Goal: Task Accomplishment & Management: Complete application form

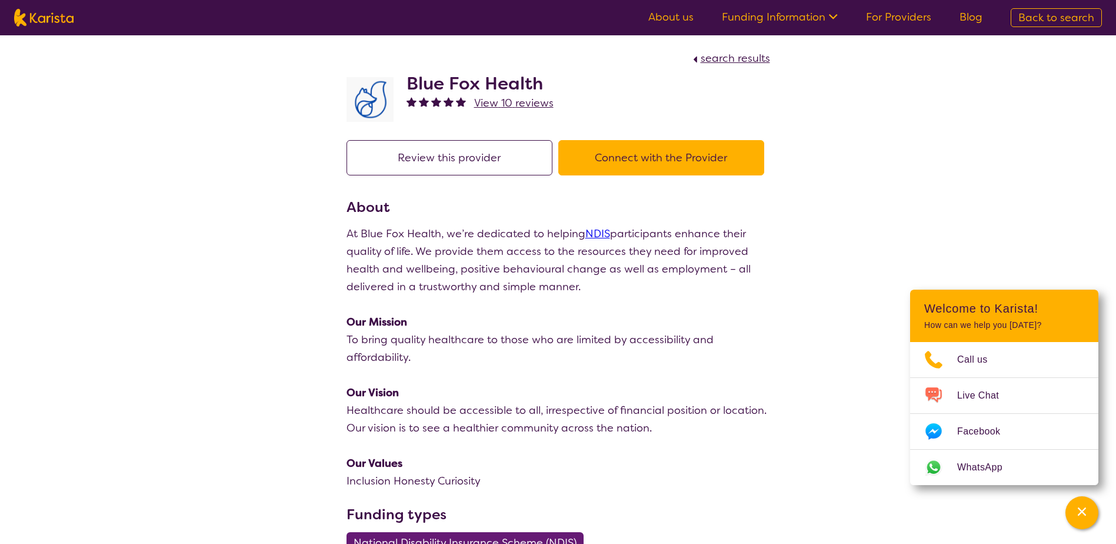
click at [629, 152] on button "Connect with the Provider" at bounding box center [661, 157] width 206 height 35
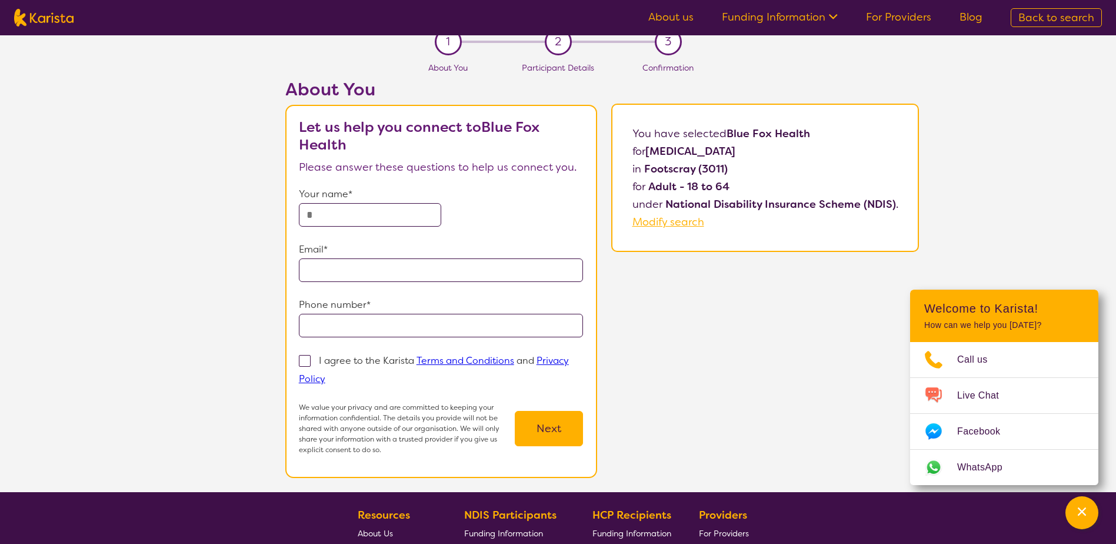
scroll to position [9, 0]
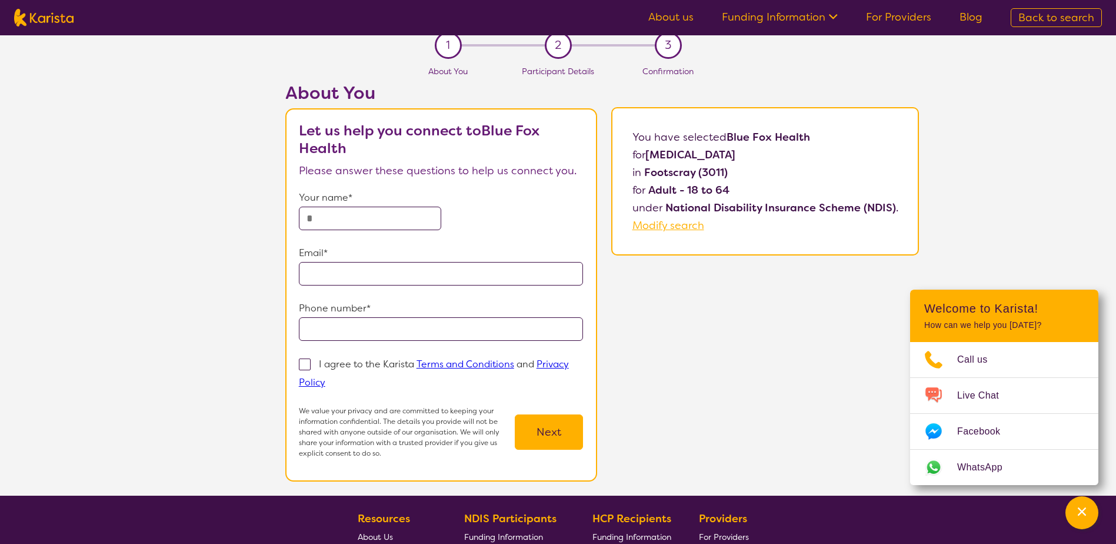
click at [403, 216] on input "text" at bounding box center [370, 218] width 142 height 24
type input "**********"
click at [303, 367] on span at bounding box center [305, 364] width 12 height 12
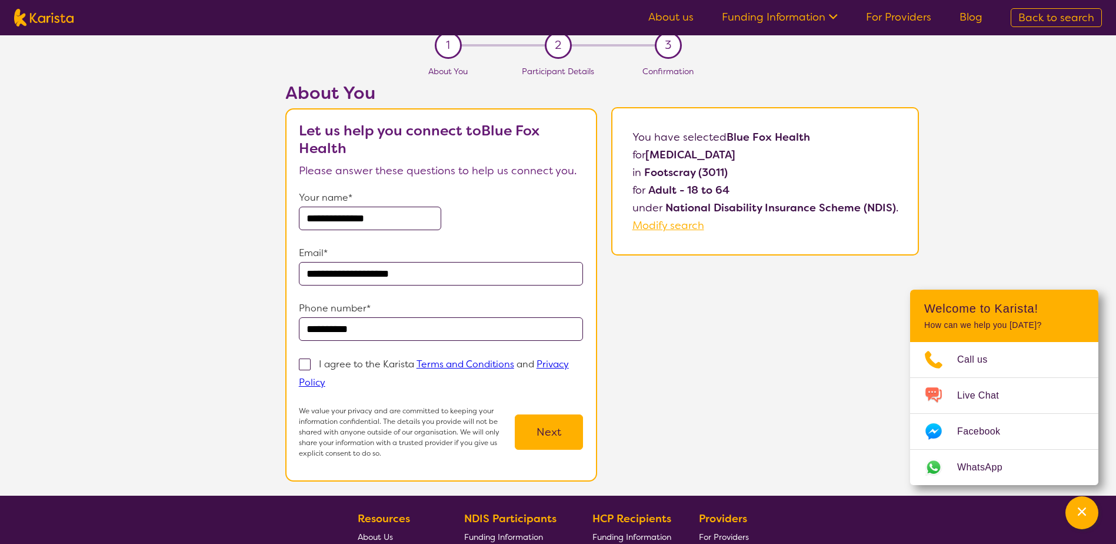
click at [325, 378] on input "I agree to the Karista Terms and Conditions and Privacy Policy" at bounding box center [329, 382] width 8 height 8
checkbox input "true"
click at [547, 428] on button "Next" at bounding box center [549, 431] width 68 height 35
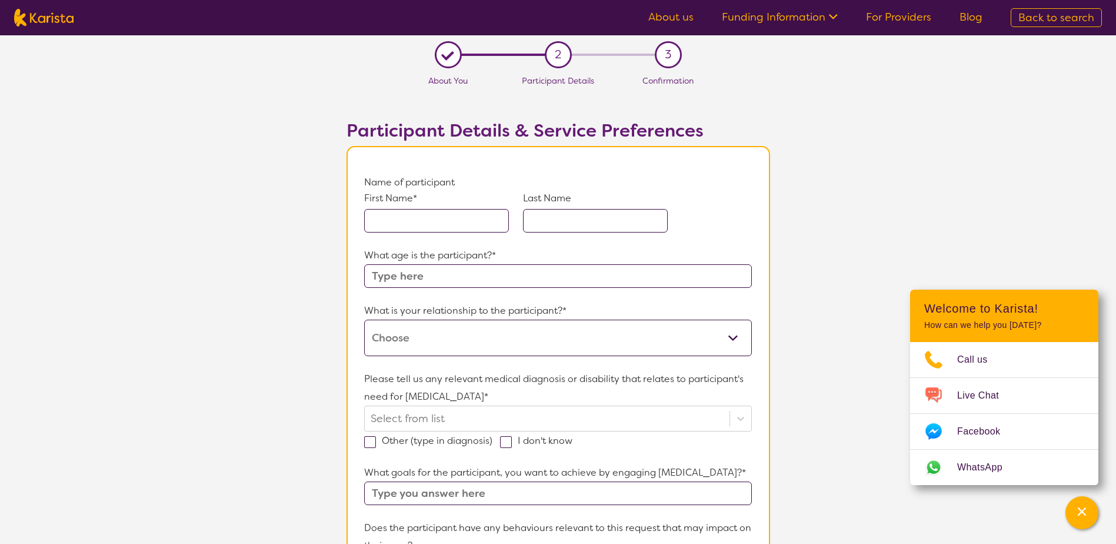
click at [730, 338] on select "This request is for myself I am their parent I am their child I am their spouse…" at bounding box center [557, 337] width 387 height 36
click at [728, 338] on select "This request is for myself I am their parent I am their child I am their spouse…" at bounding box center [557, 337] width 387 height 36
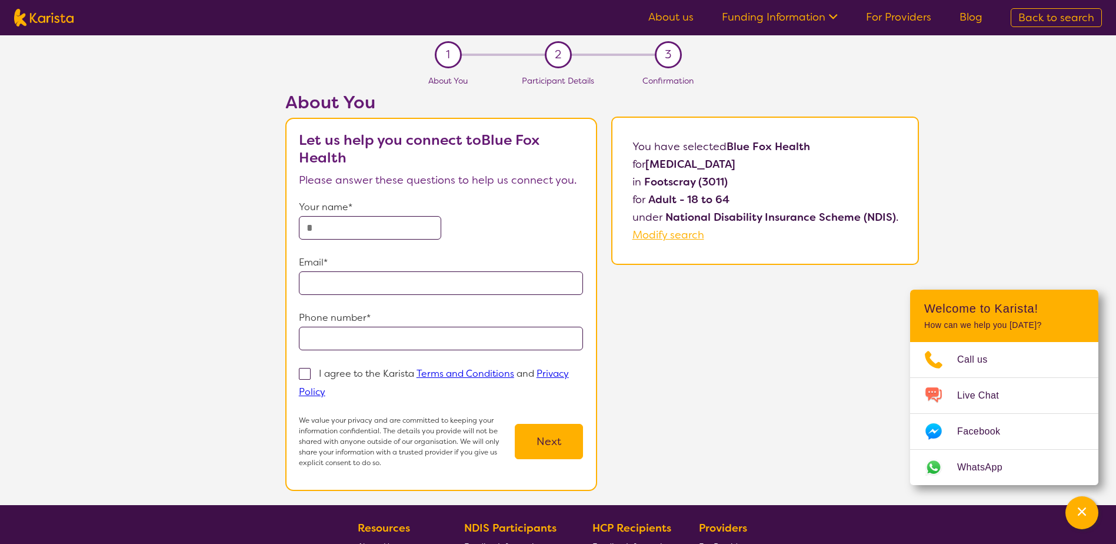
scroll to position [9, 0]
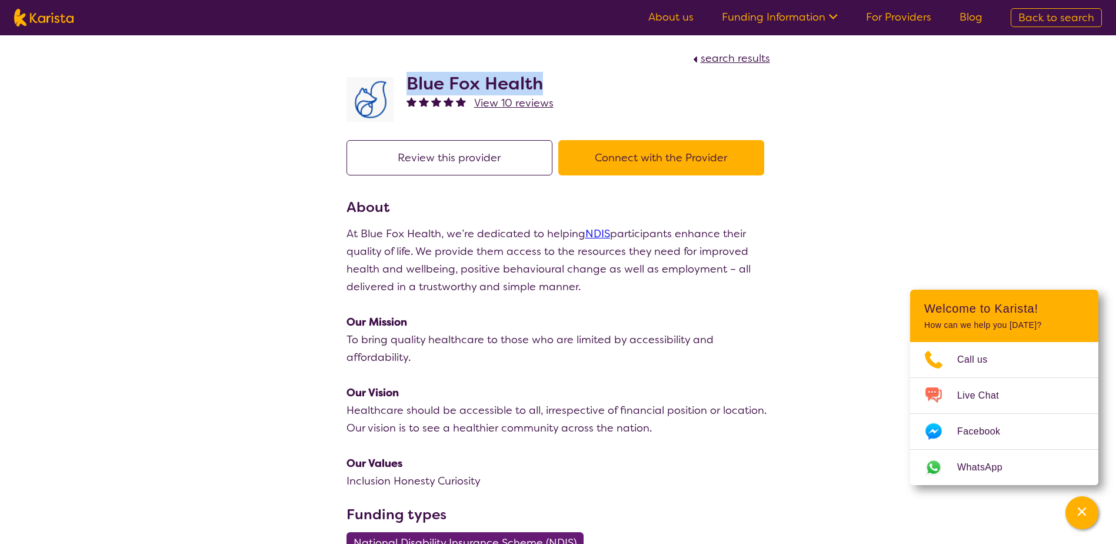
drag, startPoint x: 410, startPoint y: 85, endPoint x: 543, endPoint y: 82, distance: 133.0
click at [543, 82] on h2 "Blue Fox Health" at bounding box center [480, 83] width 147 height 21
drag, startPoint x: 543, startPoint y: 82, endPoint x: 525, endPoint y: 79, distance: 18.6
copy h2 "Blue Fox Health"
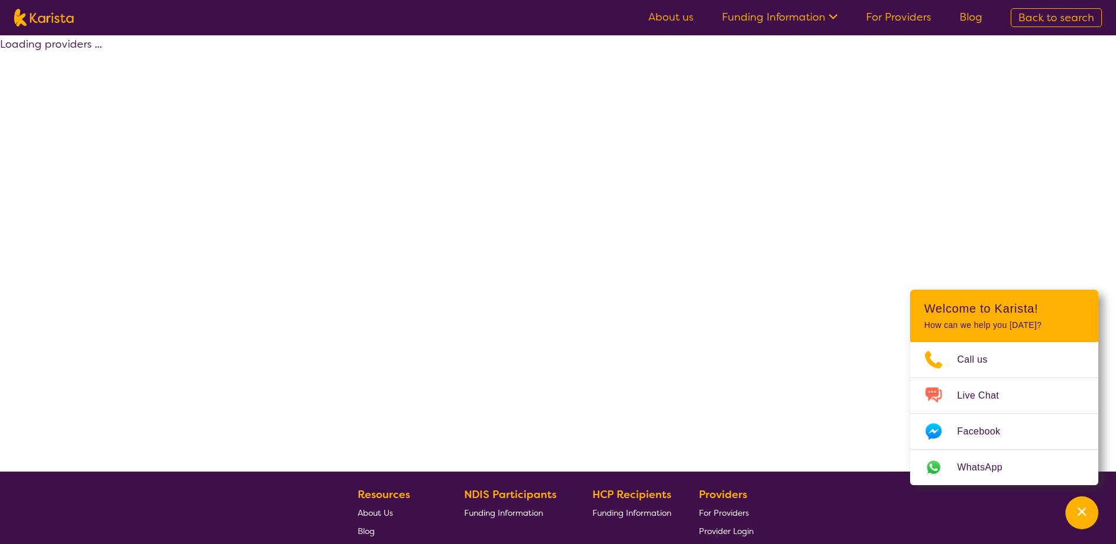
scroll to position [59, 0]
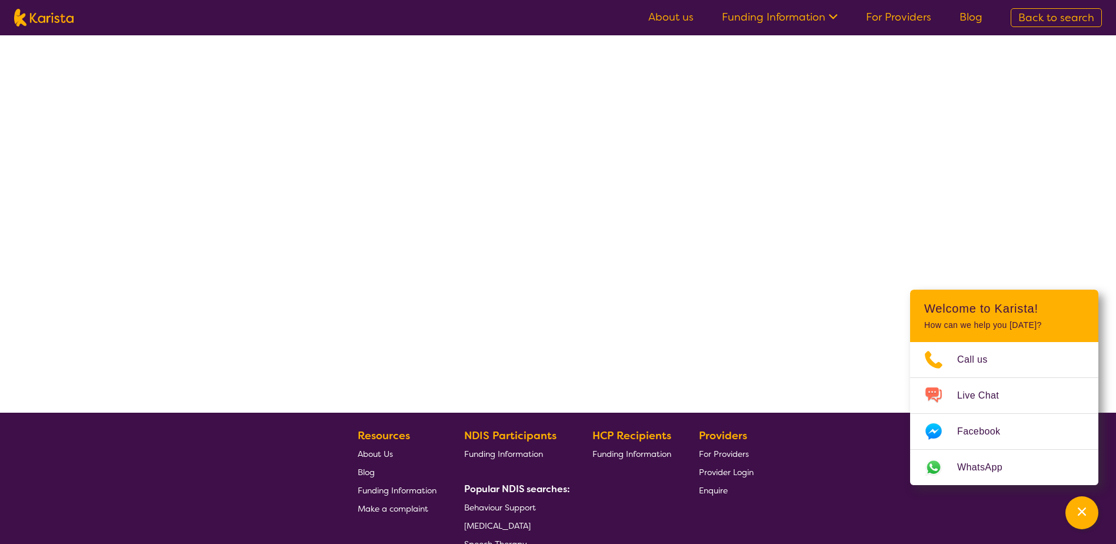
select select "by_score"
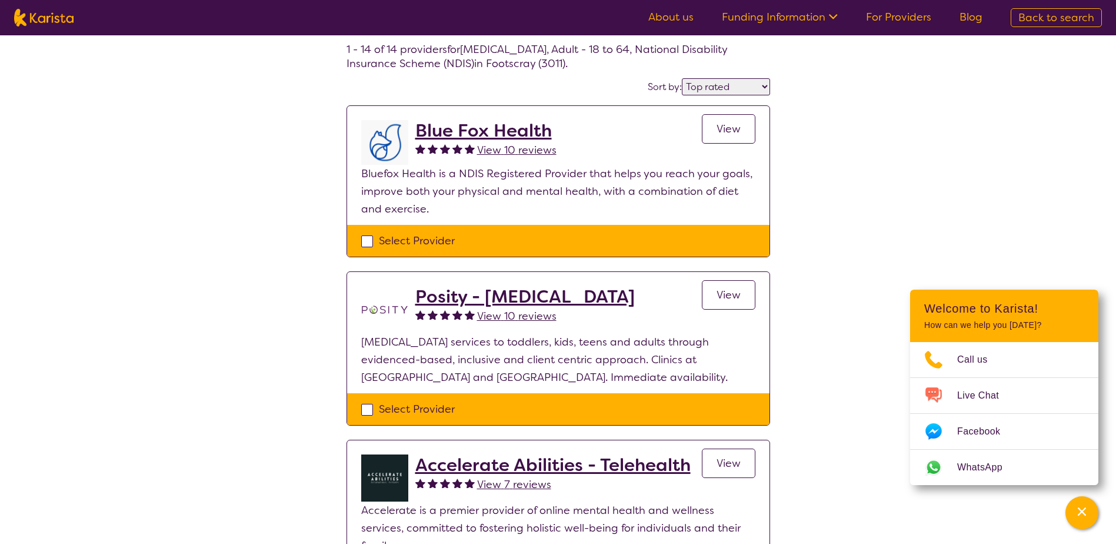
click at [730, 289] on span "View" at bounding box center [729, 295] width 24 height 14
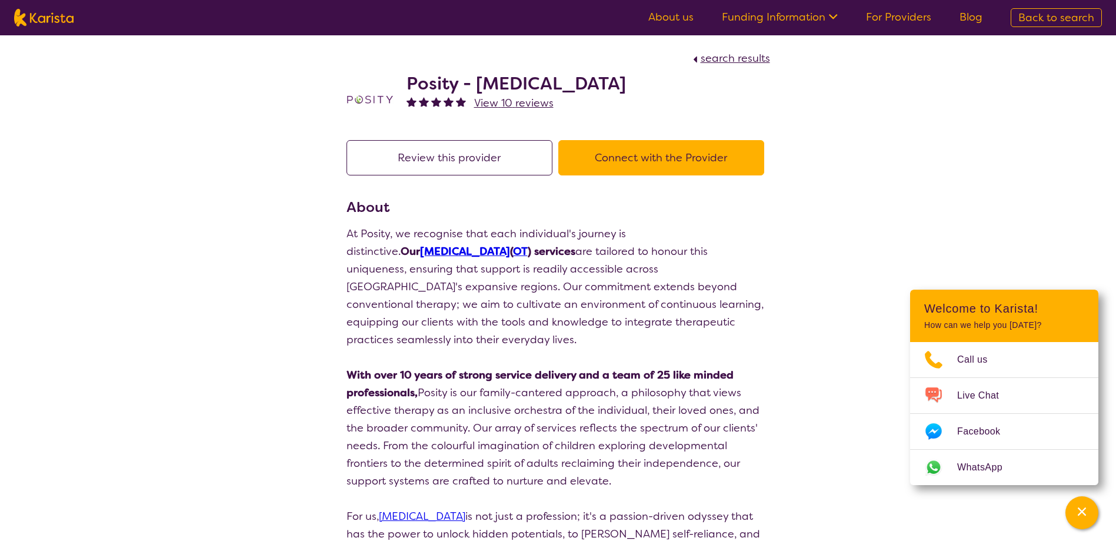
drag, startPoint x: 407, startPoint y: 81, endPoint x: 667, endPoint y: 78, distance: 259.4
click at [626, 78] on h2 "Posity - [MEDICAL_DATA]" at bounding box center [516, 83] width 219 height 21
drag, startPoint x: 667, startPoint y: 78, endPoint x: 660, endPoint y: 78, distance: 6.5
copy h2 "Posity - [MEDICAL_DATA]"
